Goal: Task Accomplishment & Management: Manage account settings

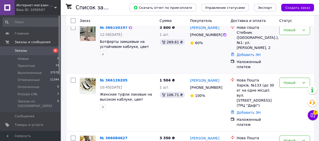
scroll to position [76, 0]
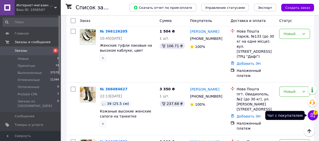
click at [314, 117] on icon at bounding box center [312, 115] width 4 height 4
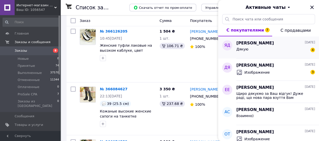
click at [259, 50] on div "Дякую 4" at bounding box center [275, 50] width 79 height 8
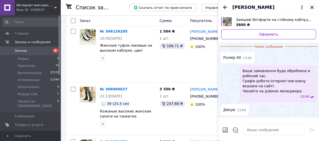
scroll to position [28, 0]
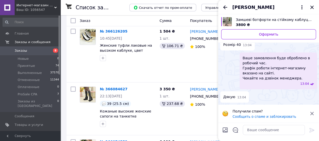
click at [311, 112] on icon at bounding box center [312, 113] width 6 height 6
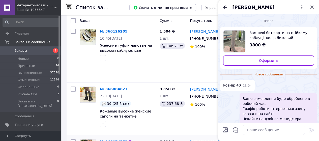
scroll to position [101, 0]
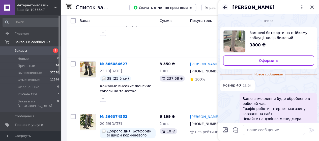
click at [225, 6] on icon "Назад" at bounding box center [225, 7] width 6 height 6
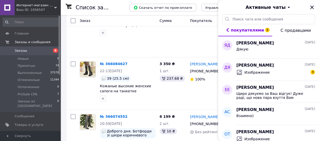
click at [310, 8] on icon "Закрыть" at bounding box center [312, 7] width 6 height 6
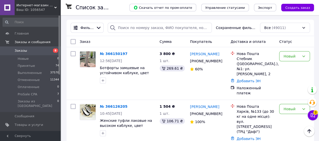
scroll to position [0, 0]
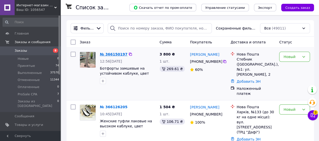
click at [115, 52] on link "№ 366150197" at bounding box center [113, 54] width 27 height 4
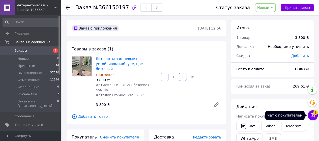
click at [315, 114] on span "3" at bounding box center [315, 111] width 5 height 5
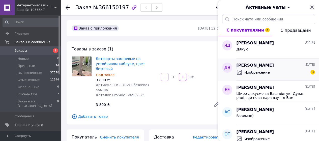
click at [266, 74] on span "Изображение" at bounding box center [256, 72] width 25 height 5
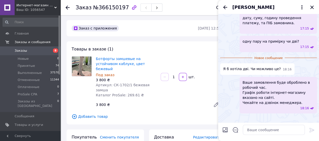
scroll to position [944, 0]
click at [224, 116] on img at bounding box center [222, 118] width 4 height 4
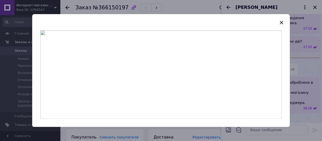
click at [159, 50] on img at bounding box center [161, 74] width 242 height 88
click at [281, 22] on icon "button" at bounding box center [282, 22] width 6 height 6
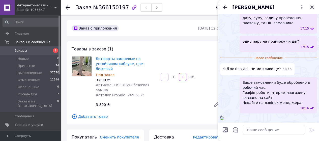
click at [224, 116] on img at bounding box center [222, 118] width 4 height 4
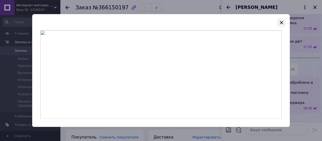
click at [279, 22] on icon "button" at bounding box center [282, 22] width 6 height 6
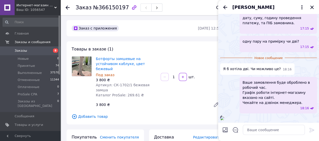
click at [238, 8] on span "[PERSON_NAME]" at bounding box center [253, 7] width 42 height 7
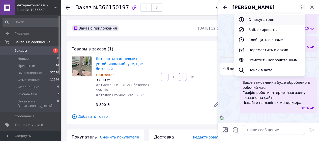
click at [261, 20] on button "О покупателе" at bounding box center [269, 20] width 71 height 10
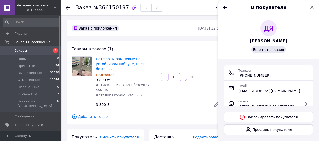
drag, startPoint x: 286, startPoint y: 42, endPoint x: 253, endPoint y: 42, distance: 32.7
click at [253, 42] on div "ДЯ [PERSON_NAME] Еще нет заказов" at bounding box center [268, 36] width 89 height 33
copy span "[PERSON_NAME]"
click at [223, 8] on icon "Назад" at bounding box center [225, 7] width 4 height 4
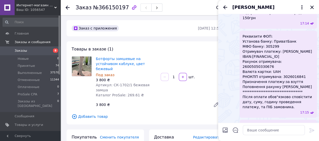
scroll to position [601, 0]
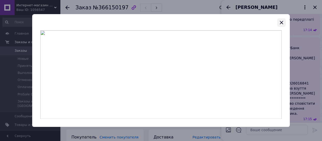
click at [283, 21] on icon "button" at bounding box center [282, 22] width 6 height 6
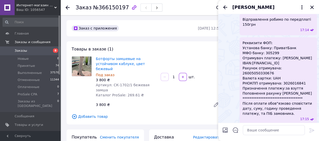
click at [51, 9] on div "Ваш ID: 1056547" at bounding box center [38, 10] width 44 height 5
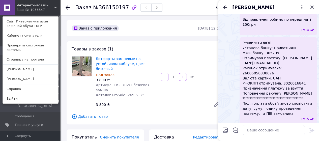
click at [43, 22] on link "Сайт Интернет-магазин кожаной обуви ТМ V..." at bounding box center [30, 24] width 55 height 14
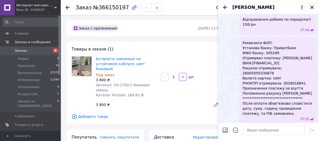
click at [247, 7] on span "[PERSON_NAME]" at bounding box center [253, 7] width 42 height 7
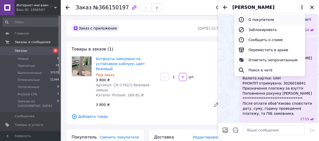
click at [259, 21] on button "О покупателе" at bounding box center [269, 20] width 71 height 10
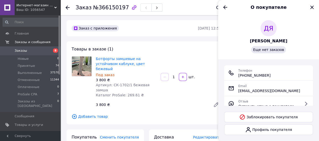
drag, startPoint x: 271, startPoint y: 76, endPoint x: 243, endPoint y: 76, distance: 28.0
click at [243, 76] on div "Телефон [PHONE_NUMBER]" at bounding box center [268, 73] width 81 height 10
copy span "[PHONE_NUMBER]"
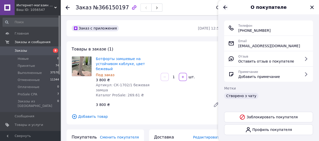
click at [225, 8] on icon "Назад" at bounding box center [225, 7] width 6 height 6
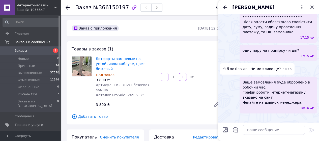
scroll to position [935, 0]
click at [253, 131] on textarea at bounding box center [274, 130] width 62 height 10
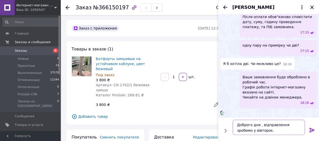
type textarea "Доброго дня , відправлення зробимо у вівторок."
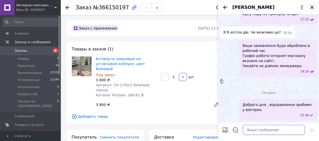
scroll to position [971, 0]
paste textarea "Будь ласка, надішліть ваші дані для відправки замовлення: 📍 ПІБ отримувача 📍 По…"
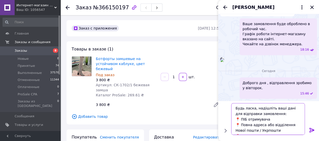
scroll to position [9, 0]
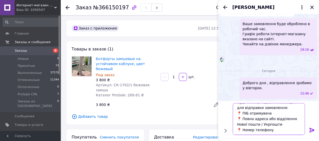
type textarea "Будь ласка, надішліть ваші дані для відправки замовлення: 📍 ПІБ отримувача 📍 По…"
click at [310, 127] on icon at bounding box center [312, 130] width 6 height 6
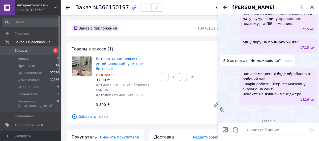
scroll to position [688, 0]
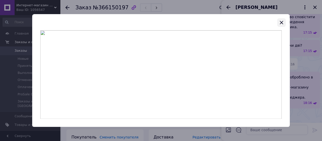
click at [281, 22] on icon "button" at bounding box center [282, 22] width 6 height 6
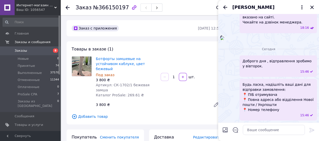
scroll to position [939, 0]
click at [224, 40] on img at bounding box center [222, 38] width 4 height 4
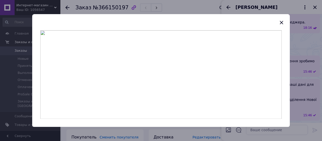
click at [172, 60] on img at bounding box center [161, 74] width 242 height 88
click at [165, 55] on img at bounding box center [161, 74] width 242 height 88
click at [164, 55] on img at bounding box center [161, 74] width 242 height 88
click at [159, 81] on img at bounding box center [161, 74] width 242 height 88
click at [168, 64] on img at bounding box center [161, 74] width 242 height 88
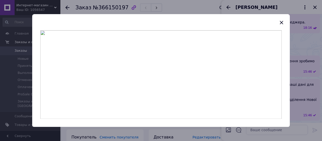
click at [169, 59] on img at bounding box center [161, 74] width 242 height 88
click at [160, 56] on img at bounding box center [161, 74] width 242 height 88
drag, startPoint x: 160, startPoint y: 56, endPoint x: 182, endPoint y: 47, distance: 23.7
click at [172, 50] on img at bounding box center [161, 74] width 242 height 88
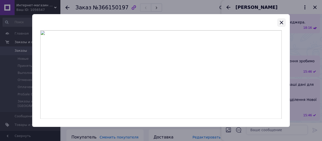
click at [281, 21] on icon "button" at bounding box center [281, 22] width 3 height 3
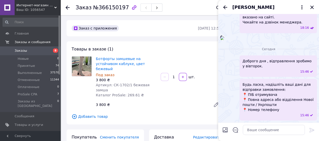
click at [224, 40] on img at bounding box center [222, 38] width 4 height 4
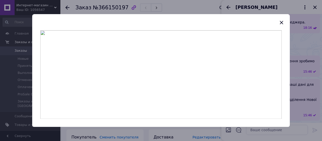
click at [169, 74] on img at bounding box center [161, 74] width 242 height 88
click at [282, 22] on icon "button" at bounding box center [281, 22] width 3 height 3
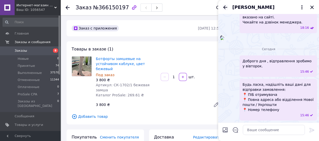
click at [223, 6] on icon "Назад" at bounding box center [225, 7] width 6 height 6
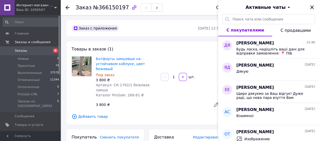
click at [312, 6] on icon "Закрыть" at bounding box center [312, 7] width 6 height 6
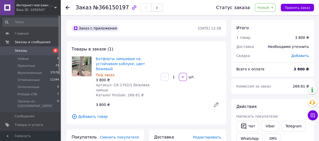
scroll to position [76, 0]
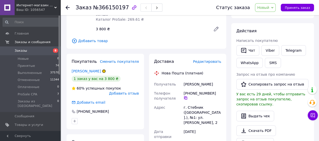
click at [187, 96] on icon at bounding box center [185, 98] width 4 height 4
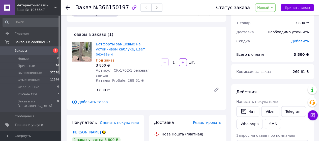
scroll to position [25, 0]
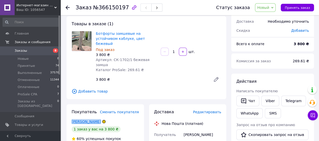
drag, startPoint x: 70, startPoint y: 111, endPoint x: 89, endPoint y: 113, distance: 19.0
click at [99, 113] on div "Покупатель Сменить покупателя [PERSON_NAME] 1 заказ у вас на 3 800 ₴ 60% успешн…" at bounding box center [104, 141] width 77 height 75
copy div "[PERSON_NAME]"
drag, startPoint x: 95, startPoint y: 8, endPoint x: 121, endPoint y: 8, distance: 25.7
click at [121, 8] on span "№366150197" at bounding box center [111, 8] width 36 height 6
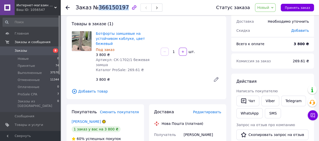
copy span "366150197"
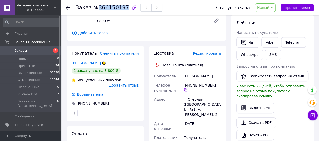
scroll to position [101, 0]
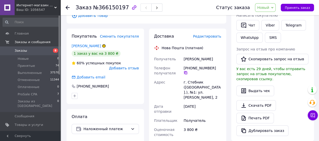
click at [187, 71] on icon at bounding box center [185, 73] width 4 height 4
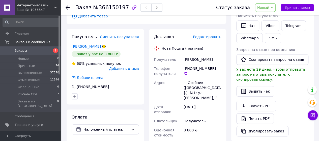
scroll to position [25, 0]
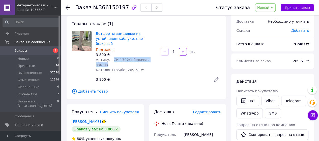
drag, startPoint x: 155, startPoint y: 56, endPoint x: 111, endPoint y: 54, distance: 43.3
click at [111, 57] on div "Артикул: СК-1702/1 бежевая замша" at bounding box center [126, 62] width 61 height 10
copy span "СК-1702/1 бежевая замша"
click at [143, 39] on span "Ботфорты замшевые на устойчивом каблуке, цвет бежевый" at bounding box center [126, 38] width 61 height 15
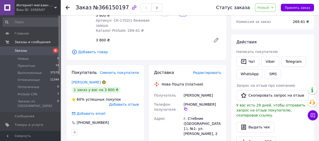
scroll to position [101, 0]
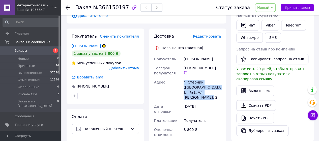
drag, startPoint x: 211, startPoint y: 83, endPoint x: 181, endPoint y: 73, distance: 31.4
click at [181, 73] on div "Получатель [PERSON_NAME] Телефон получателя [PHONE_NUMBER]   Адрес г. Стебник (…" at bounding box center [187, 127] width 69 height 147
copy div "Адрес г. Стебник ([GEOGRAPHIC_DATA].), №1: ул. [PERSON_NAME], 2"
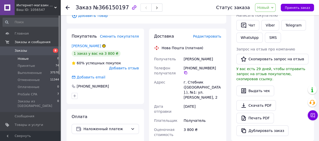
click at [25, 58] on span "Новые" at bounding box center [23, 58] width 11 height 5
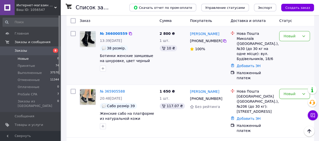
scroll to position [318, 0]
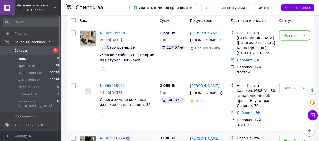
click at [126, 136] on icon at bounding box center [128, 138] width 4 height 4
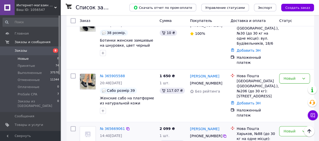
scroll to position [243, 0]
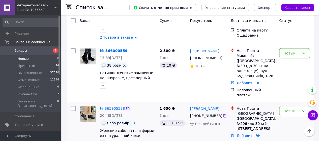
click at [126, 106] on icon at bounding box center [128, 108] width 4 height 4
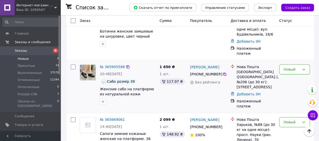
scroll to position [293, 0]
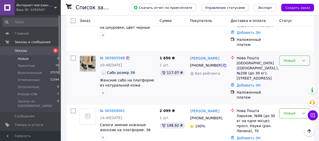
drag, startPoint x: 289, startPoint y: 31, endPoint x: 288, endPoint y: 35, distance: 3.3
click at [289, 58] on div "Новый" at bounding box center [291, 61] width 16 height 6
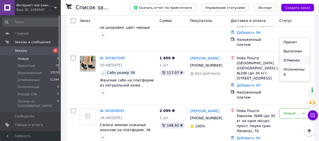
scroll to position [7, 0]
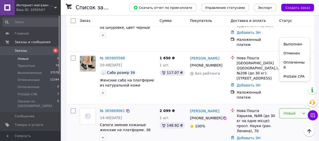
click at [290, 76] on li "ProSale CPA" at bounding box center [294, 76] width 30 height 9
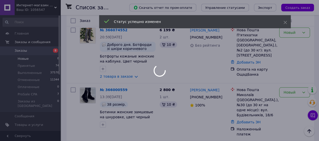
scroll to position [192, 0]
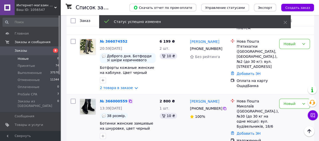
click at [128, 99] on icon at bounding box center [130, 101] width 4 height 4
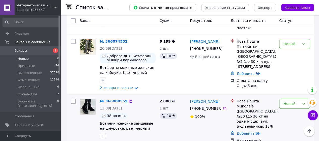
click at [111, 99] on link "№ 366000559" at bounding box center [113, 101] width 27 height 4
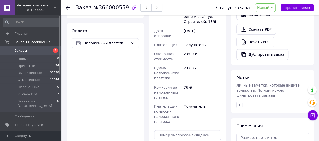
scroll to position [117, 0]
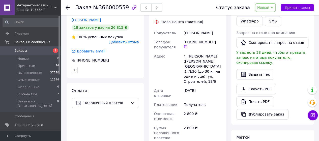
drag, startPoint x: 214, startPoint y: 27, endPoint x: 181, endPoint y: 28, distance: 32.8
click at [181, 28] on div "Получатель [PERSON_NAME] Телефон получателя [PHONE_NUMBER]   Адрес г. [PERSON_N…" at bounding box center [187, 106] width 69 height 157
copy div "Получатель [PERSON_NAME]"
click at [216, 40] on div "[PHONE_NUMBER]" at bounding box center [202, 44] width 38 height 9
click at [187, 45] on icon at bounding box center [185, 47] width 4 height 4
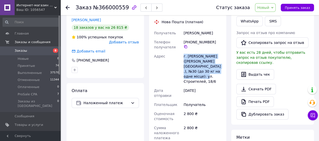
drag, startPoint x: 190, startPoint y: 71, endPoint x: 182, endPoint y: 52, distance: 20.5
click at [182, 52] on div "Получатель [PERSON_NAME] Телефон получателя [PHONE_NUMBER]   Адрес г. [PERSON_N…" at bounding box center [187, 106] width 69 height 157
copy div "Адрес г. [PERSON_NAME] ([PERSON_NAME][GEOGRAPHIC_DATA].), №30 (до 30 кг на одне…"
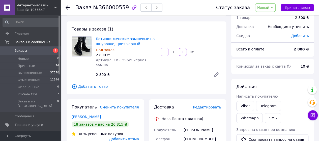
scroll to position [0, 0]
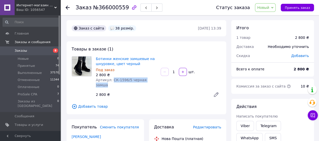
drag, startPoint x: 156, startPoint y: 80, endPoint x: 111, endPoint y: 80, distance: 44.8
click at [111, 80] on div "Артикул: СК-1596/5 черная замша" at bounding box center [126, 82] width 61 height 10
copy span "СК-1596/5 черная замша"
click at [290, 8] on span "Принять заказ" at bounding box center [296, 8] width 25 height 4
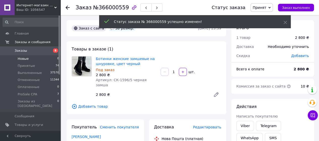
click at [26, 60] on span "Новые" at bounding box center [23, 58] width 11 height 5
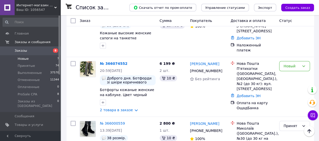
scroll to position [176, 0]
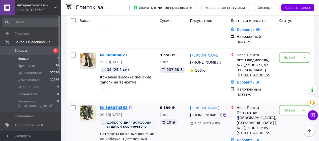
click at [110, 106] on link "№ 366074552" at bounding box center [113, 108] width 27 height 4
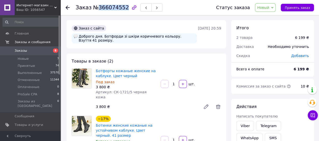
drag, startPoint x: 96, startPoint y: 7, endPoint x: 120, endPoint y: 7, distance: 24.7
click at [120, 7] on span "№366074552" at bounding box center [111, 8] width 36 height 6
copy span "366074552"
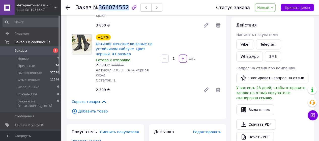
scroll to position [126, 0]
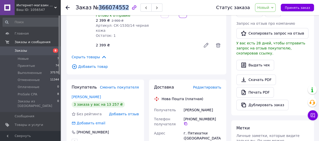
click at [69, 85] on div "Покупатель Сменить покупателя [PERSON_NAME] 3 заказа у вас на 13 257 ₴ Без рейт…" at bounding box center [104, 114] width 77 height 70
click at [187, 121] on icon at bounding box center [185, 123] width 4 height 4
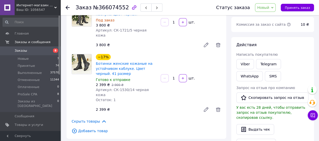
scroll to position [25, 0]
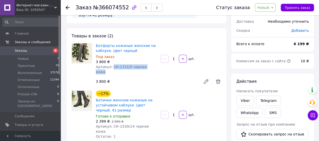
drag, startPoint x: 152, startPoint y: 66, endPoint x: 111, endPoint y: 67, distance: 40.6
click at [111, 67] on div "Артикул: СК-1721/5 черная кожа" at bounding box center [126, 69] width 61 height 10
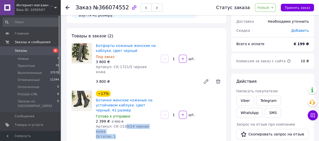
drag, startPoint x: 151, startPoint y: 124, endPoint x: 121, endPoint y: 122, distance: 30.0
click at [121, 123] on div "−17% Ботинки женские кожаные на устойчивом каблуке. Цвет черный. 41 размер Гото…" at bounding box center [126, 114] width 65 height 50
click at [144, 114] on div "Готово к отправке" at bounding box center [126, 116] width 61 height 5
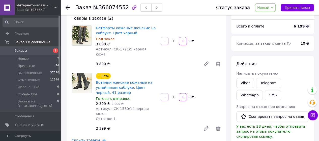
scroll to position [50, 0]
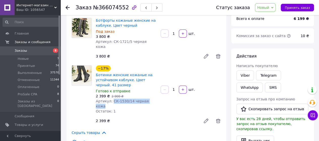
drag, startPoint x: 143, startPoint y: 99, endPoint x: 110, endPoint y: 96, distance: 32.9
click at [110, 98] on div "Артикул: СК-1530/14 черная кожа" at bounding box center [126, 103] width 61 height 10
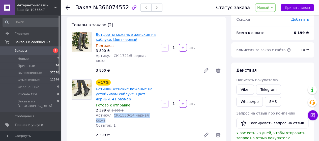
scroll to position [25, 0]
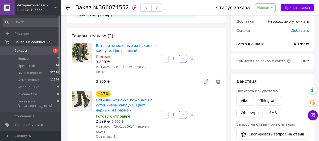
click at [122, 78] on div "3 800 ₴" at bounding box center [146, 81] width 105 height 7
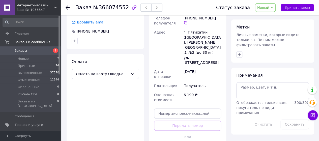
scroll to position [176, 0]
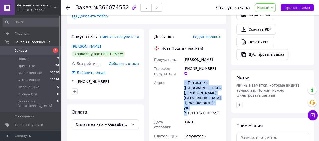
drag, startPoint x: 212, startPoint y: 94, endPoint x: 182, endPoint y: 74, distance: 36.5
click at [182, 74] on div "Получатель [PERSON_NAME] Телефон получателя [PHONE_NUMBER]   Адрес г. Пятихатки…" at bounding box center [187, 105] width 69 height 100
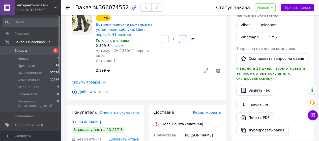
scroll to position [126, 0]
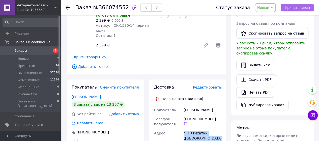
click at [290, 7] on span "Принять заказ" at bounding box center [296, 8] width 25 height 4
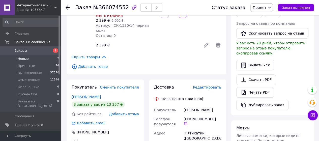
click at [28, 60] on li "Новые 7" at bounding box center [31, 58] width 62 height 7
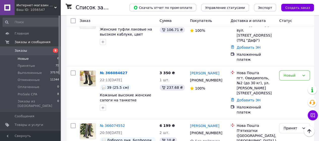
scroll to position [101, 0]
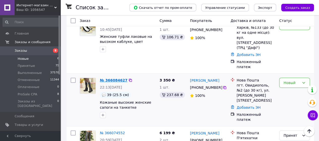
click at [112, 78] on link "№ 366084627" at bounding box center [113, 80] width 27 height 4
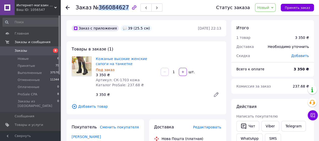
drag, startPoint x: 97, startPoint y: 7, endPoint x: 119, endPoint y: 8, distance: 21.9
click at [120, 9] on span "№366084627" at bounding box center [111, 8] width 36 height 6
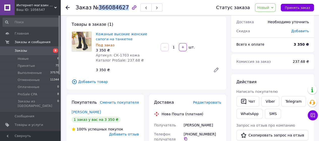
scroll to position [50, 0]
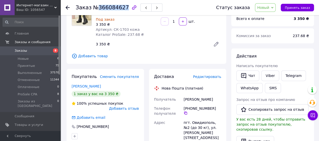
drag, startPoint x: 107, startPoint y: 85, endPoint x: 69, endPoint y: 86, distance: 38.0
click at [69, 86] on div "Покупатель Сменить покупателя [PERSON_NAME] 1 заказ у вас на 3 350 ₴ 100% успеш…" at bounding box center [104, 106] width 77 height 75
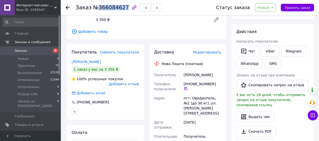
scroll to position [126, 0]
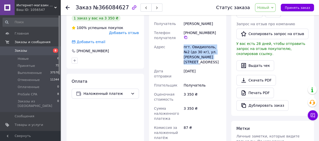
drag, startPoint x: 207, startPoint y: 59, endPoint x: 178, endPoint y: 47, distance: 31.5
click at [178, 47] on div "Получатель [PERSON_NAME] Телефон получателя [PHONE_NUMBER]   [GEOGRAPHIC_DATA] …" at bounding box center [187, 92] width 69 height 147
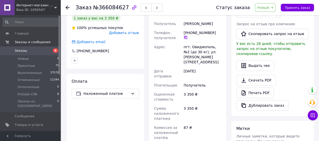
click at [187, 35] on icon at bounding box center [185, 37] width 4 height 4
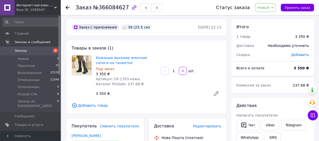
scroll to position [0, 0]
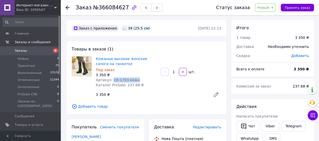
drag, startPoint x: 136, startPoint y: 80, endPoint x: 110, endPoint y: 81, distance: 26.0
click at [110, 81] on div "Артикул: СК-1703 кожа" at bounding box center [126, 79] width 61 height 5
click at [149, 49] on div "Товары в заказе (1) Кожаные высокие женские сапоги на танкетке Под заказ 3 350 …" at bounding box center [145, 77] width 159 height 73
click at [26, 57] on span "Новые" at bounding box center [23, 58] width 11 height 5
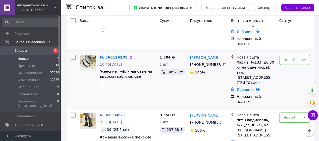
scroll to position [50, 0]
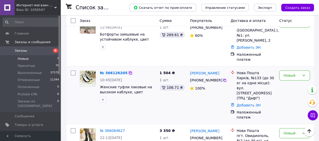
click at [129, 71] on icon at bounding box center [130, 72] width 3 height 3
drag, startPoint x: 219, startPoint y: 64, endPoint x: 188, endPoint y: 64, distance: 30.2
click at [188, 68] on div "[PERSON_NAME] [PHONE_NUMBER]%" at bounding box center [208, 94] width 41 height 53
click at [222, 78] on icon at bounding box center [224, 80] width 4 height 4
drag, startPoint x: 259, startPoint y: 68, endPoint x: 234, endPoint y: 63, distance: 25.2
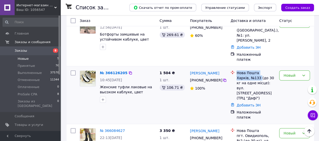
click at [234, 70] on div "Нова Пошта Харків, №133 (до 30 кг на одне місце): вул. [STREET_ADDRESS] (ТРЦ "Д…" at bounding box center [252, 85] width 47 height 30
click at [113, 71] on link "№ 366126205" at bounding box center [113, 73] width 27 height 4
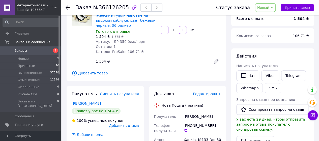
scroll to position [25, 0]
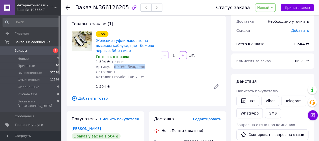
drag, startPoint x: 139, startPoint y: 69, endPoint x: 110, endPoint y: 66, distance: 29.1
click at [110, 66] on div "Артикул: ДР-350 беж/черн" at bounding box center [126, 66] width 61 height 5
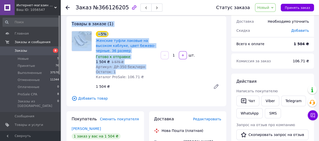
drag, startPoint x: 66, startPoint y: 18, endPoint x: 123, endPoint y: 72, distance: 77.7
click at [123, 72] on div "Товары в заказе (1) −5% Женские туфли лаковые на высоком каблуке, цвет бежево-ч…" at bounding box center [145, 61] width 159 height 90
click at [148, 71] on div "Остаток: 1" at bounding box center [126, 71] width 61 height 5
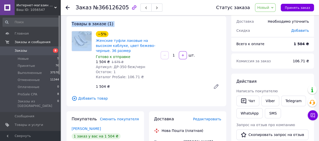
drag, startPoint x: 67, startPoint y: 17, endPoint x: 80, endPoint y: 63, distance: 48.5
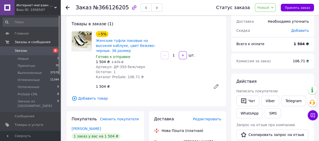
click at [155, 68] on div "Артикул: ДР-350 беж/черн" at bounding box center [126, 66] width 61 height 5
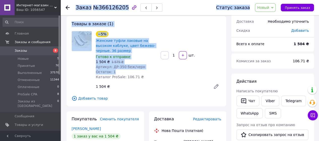
drag, startPoint x: 70, startPoint y: 32, endPoint x: 133, endPoint y: 71, distance: 74.5
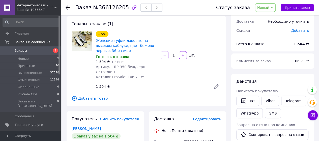
click at [163, 76] on div "−5% Женские туфли лаковые на высоком каблуке, цвет бежево-черные. 36 размер Гот…" at bounding box center [158, 61] width 129 height 62
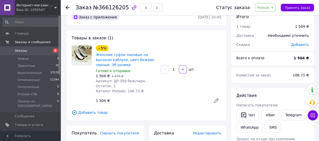
scroll to position [0, 0]
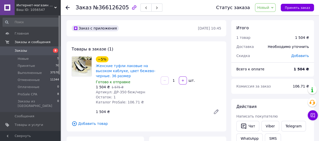
click at [110, 46] on div "Товары в заказе (1) −5% Женские туфли лаковые на высоком каблуке, цвет бежево-ч…" at bounding box center [145, 86] width 159 height 90
click at [127, 58] on div "−5% Женские туфли лаковые на высоком каблуке, цвет бежево-черные. 36 размер" at bounding box center [126, 67] width 62 height 23
click at [26, 58] on span "Новые" at bounding box center [23, 58] width 11 height 5
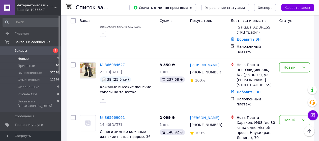
scroll to position [126, 0]
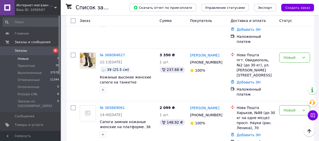
click at [28, 60] on li "Новые 5" at bounding box center [31, 58] width 62 height 7
